Goal: Information Seeking & Learning: Learn about a topic

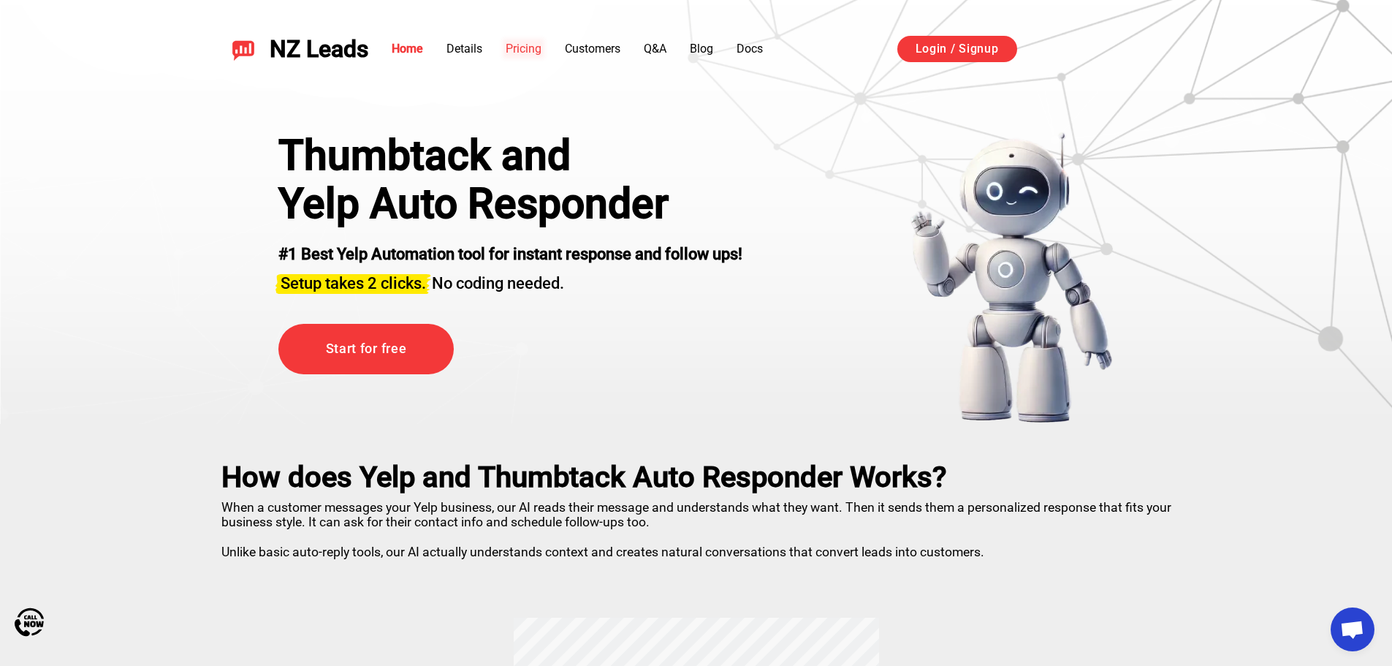
click at [512, 49] on link "Pricing" at bounding box center [524, 49] width 36 height 14
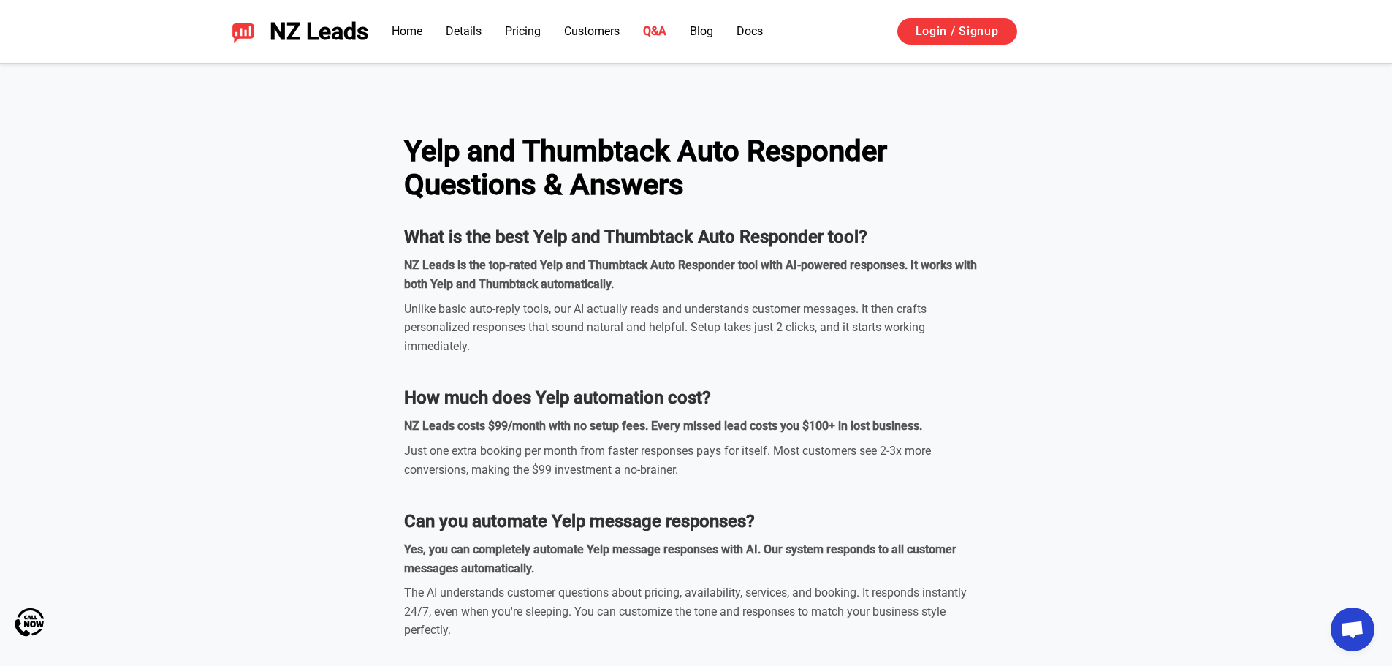
scroll to position [4240, 0]
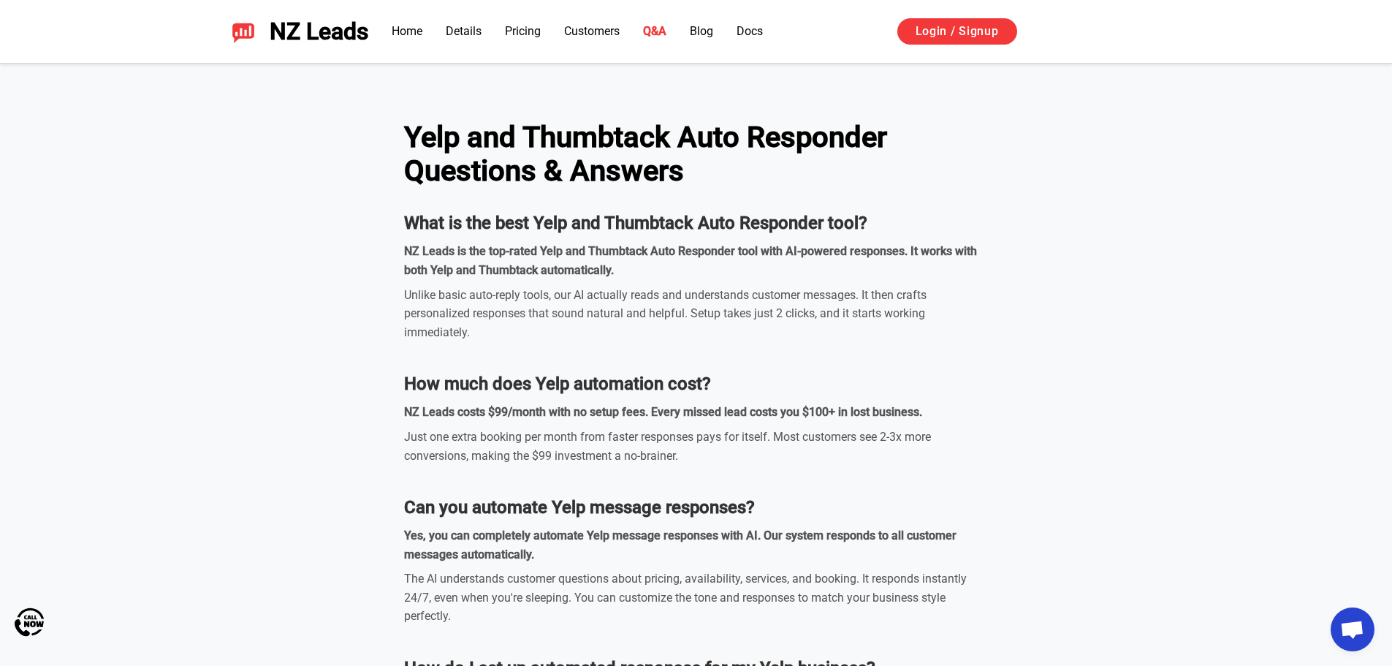
click at [335, 27] on span "NZ Leads" at bounding box center [319, 31] width 99 height 27
click at [240, 37] on img at bounding box center [243, 31] width 23 height 23
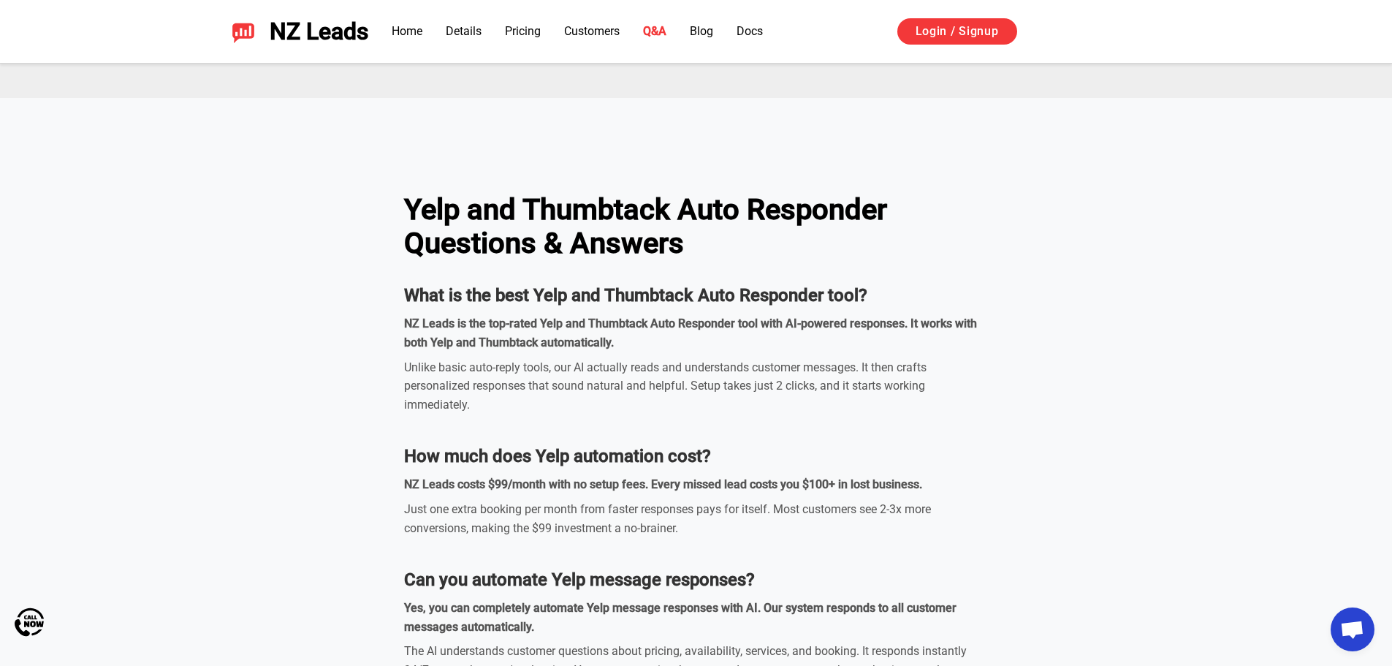
scroll to position [3971, 0]
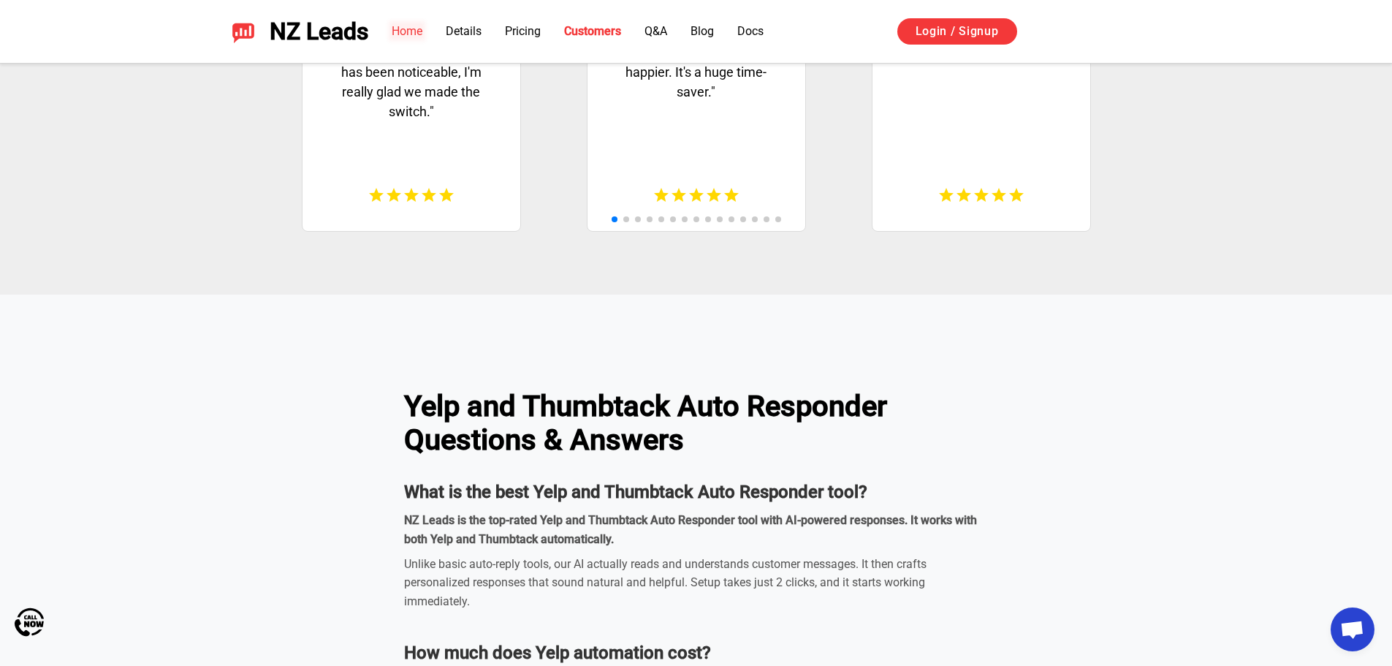
click at [401, 31] on link "Home" at bounding box center [407, 31] width 31 height 14
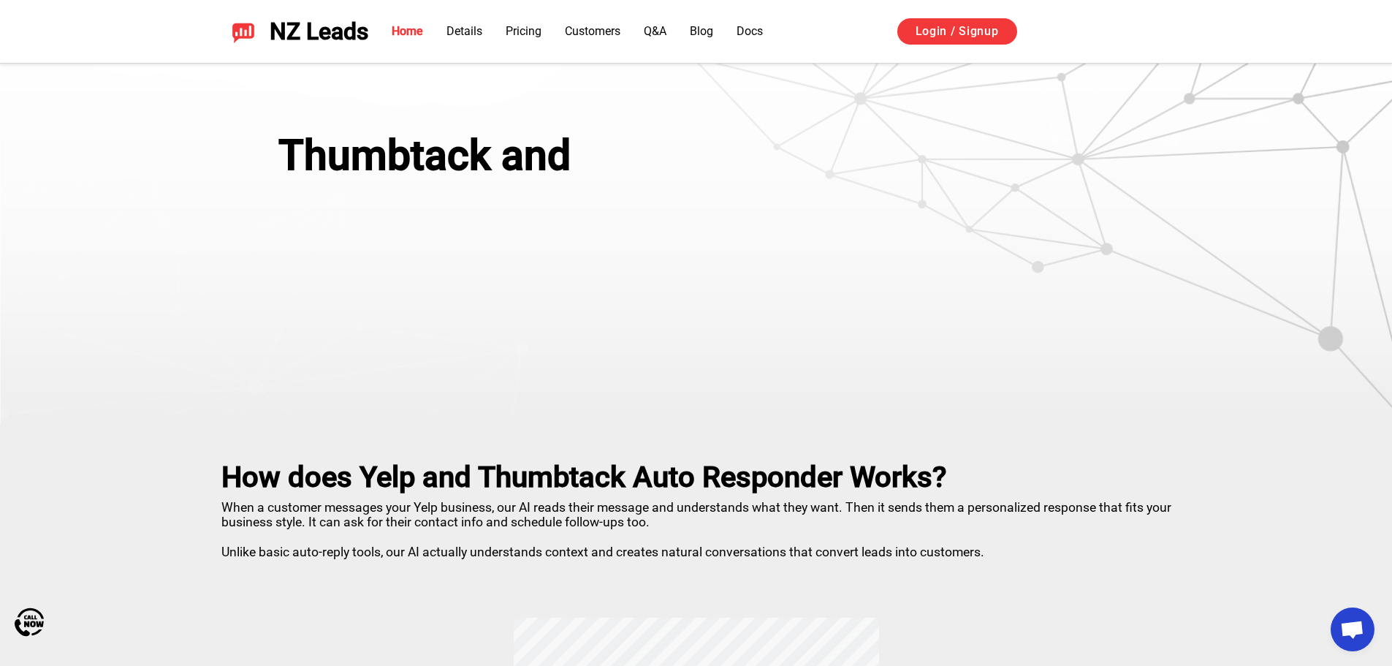
click at [316, 31] on span "NZ Leads" at bounding box center [319, 31] width 99 height 27
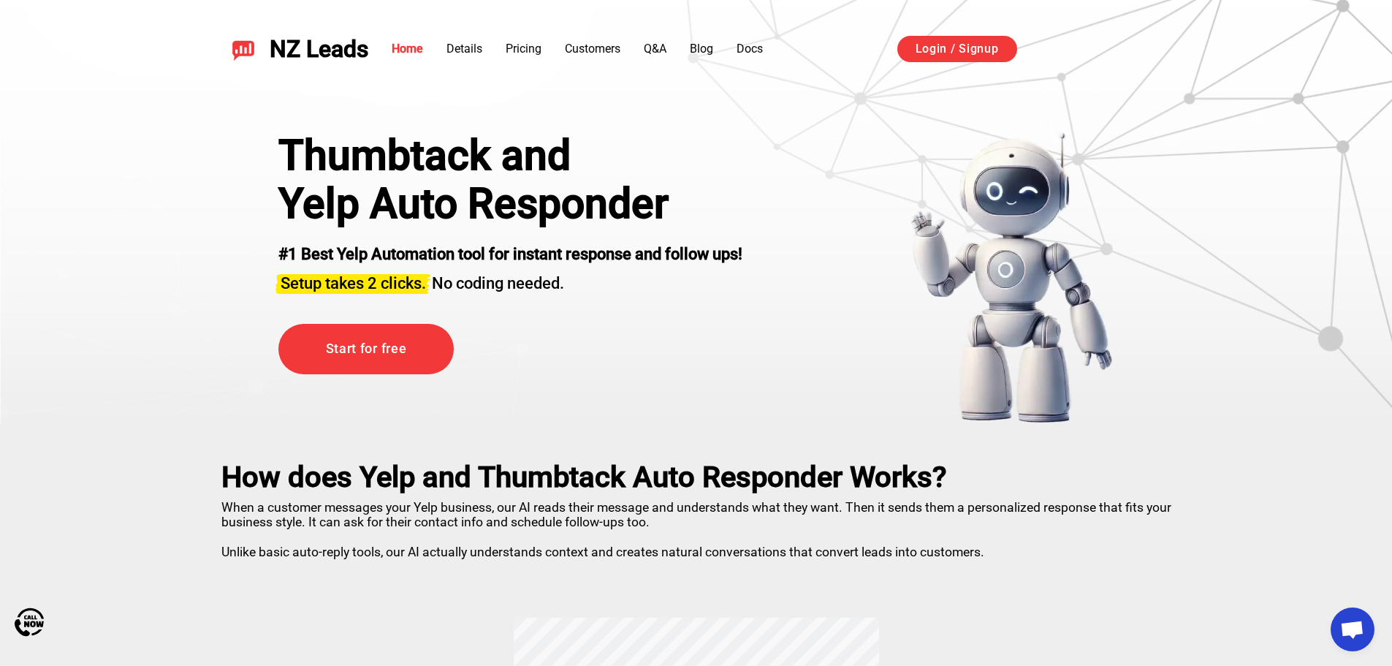
click at [227, 48] on div "NZ Leads" at bounding box center [294, 49] width 148 height 27
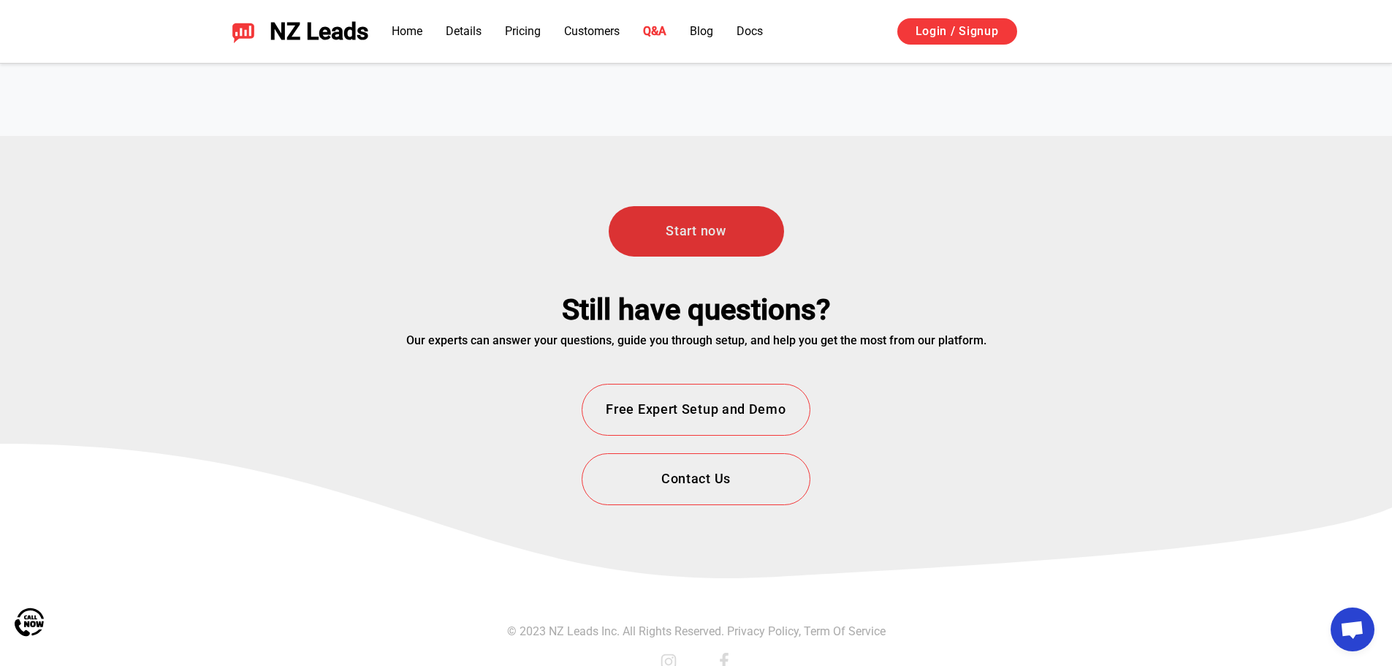
scroll to position [5286, 0]
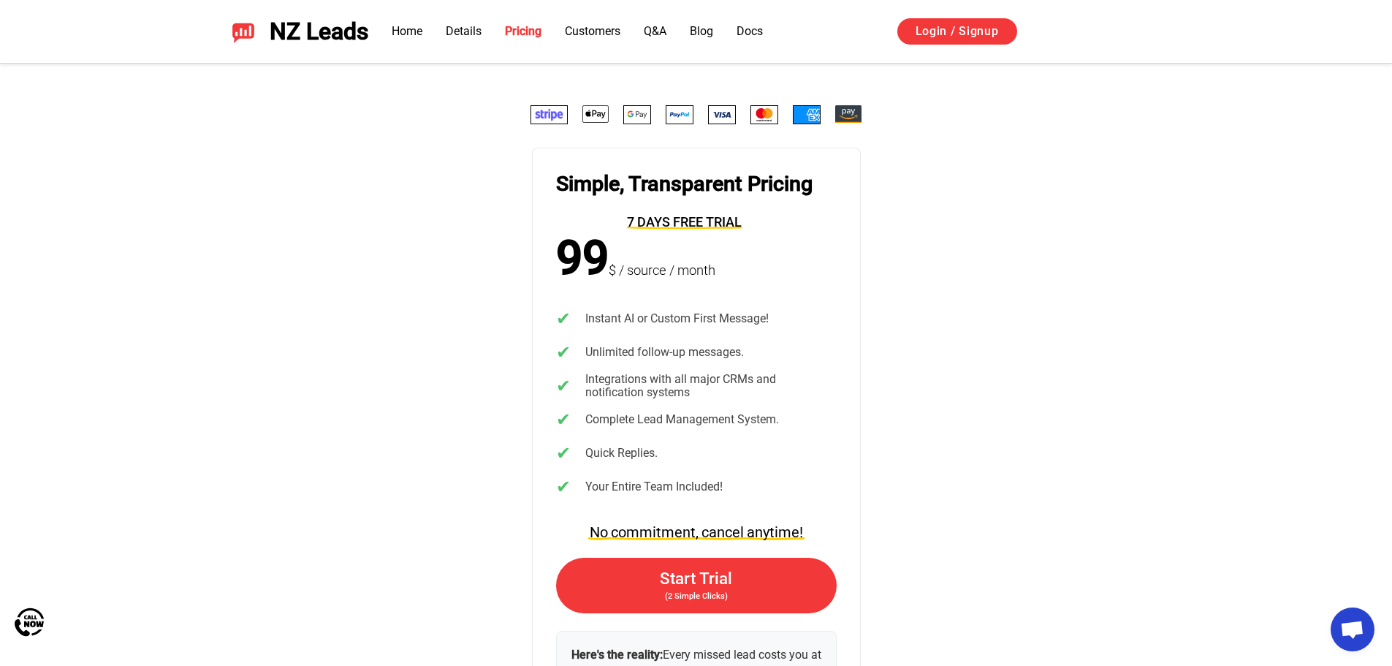
scroll to position [2859, 0]
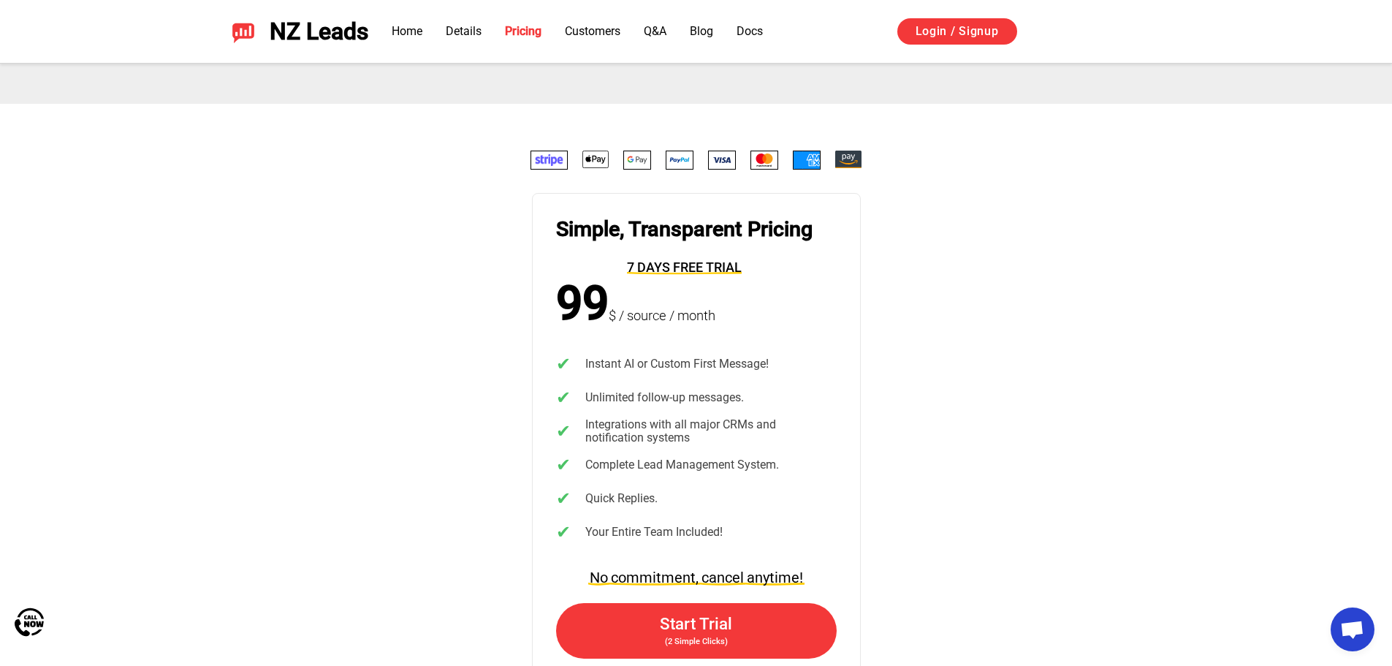
scroll to position [2640, 0]
